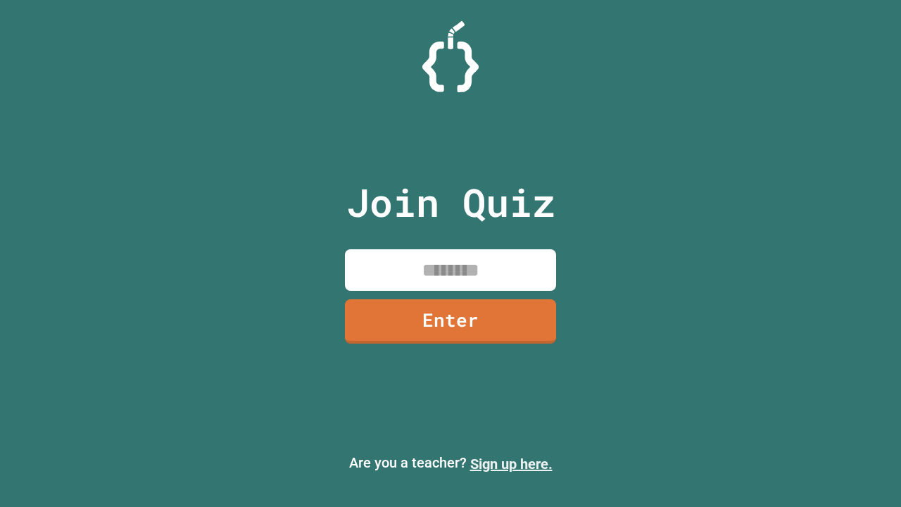
click at [511, 464] on link "Sign up here." at bounding box center [511, 464] width 82 height 17
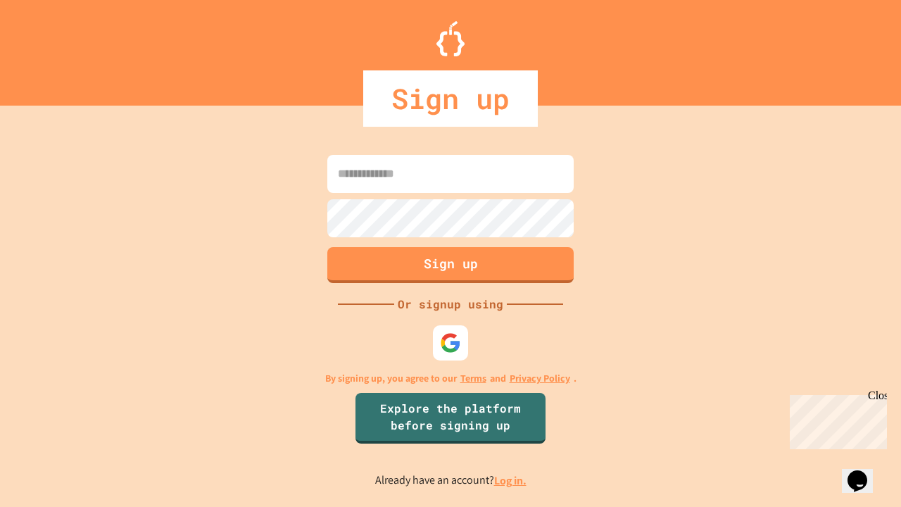
click at [511, 480] on link "Log in." at bounding box center [510, 480] width 32 height 15
